Goal: Transaction & Acquisition: Purchase product/service

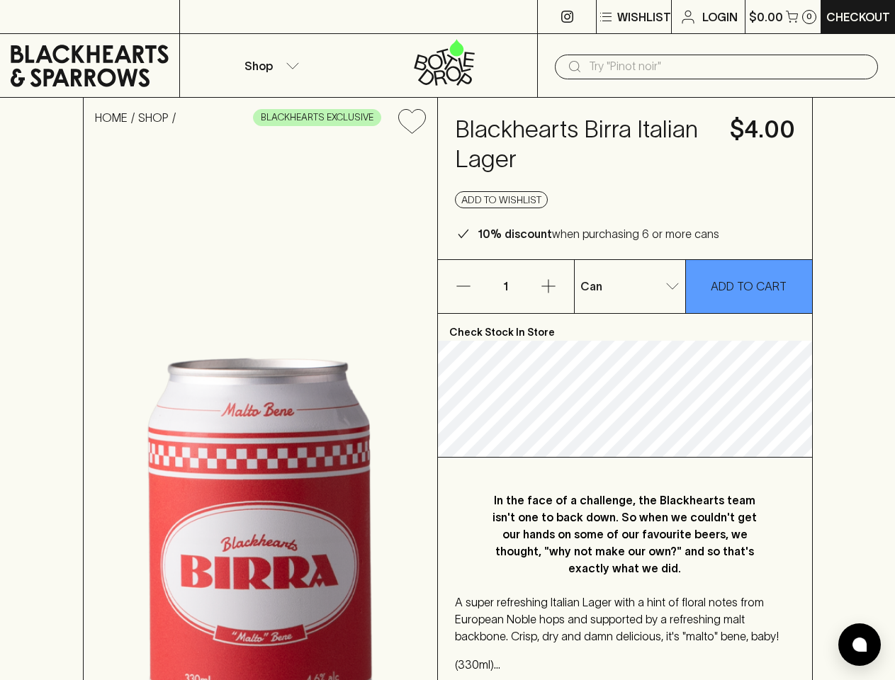
click at [633, 17] on p "Wishlist" at bounding box center [644, 17] width 54 height 17
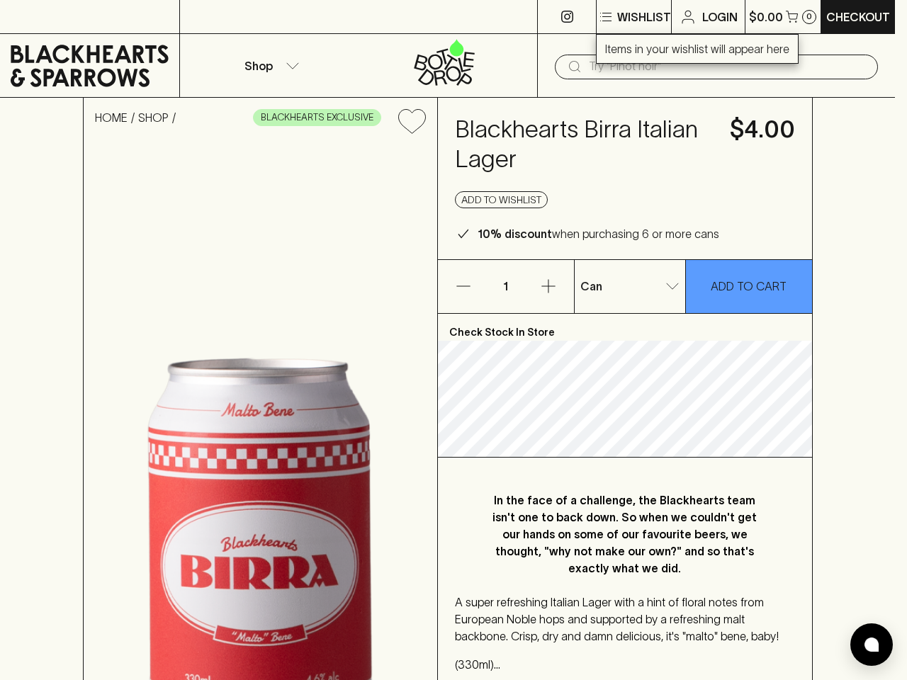
click at [782, 16] on div at bounding box center [453, 340] width 907 height 680
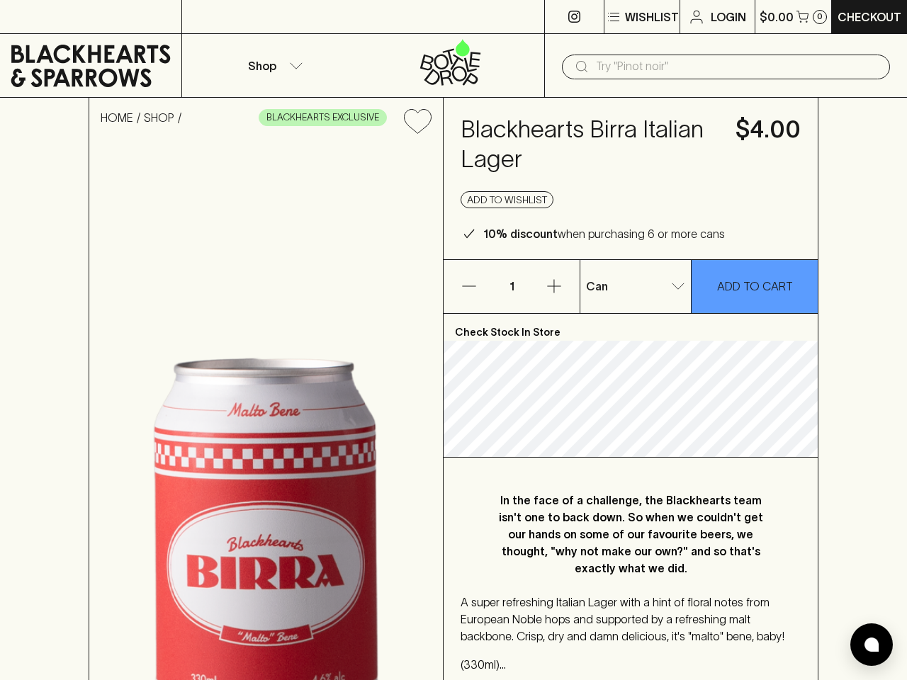
click at [269, 65] on p "Shop" at bounding box center [262, 65] width 28 height 17
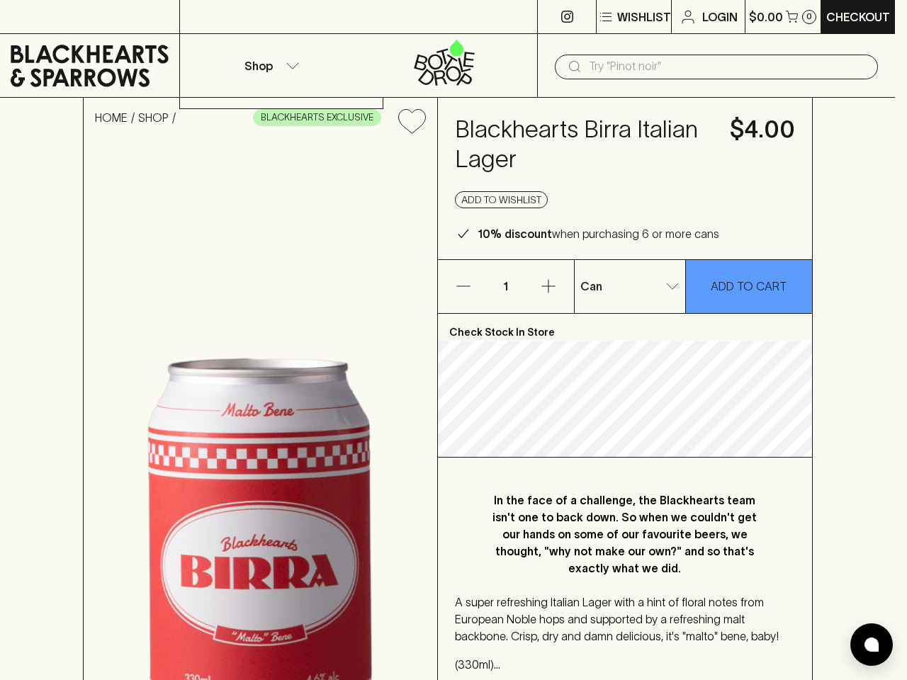
click at [716, 67] on div at bounding box center [453, 340] width 907 height 680
